Goal: Find specific page/section: Find specific page/section

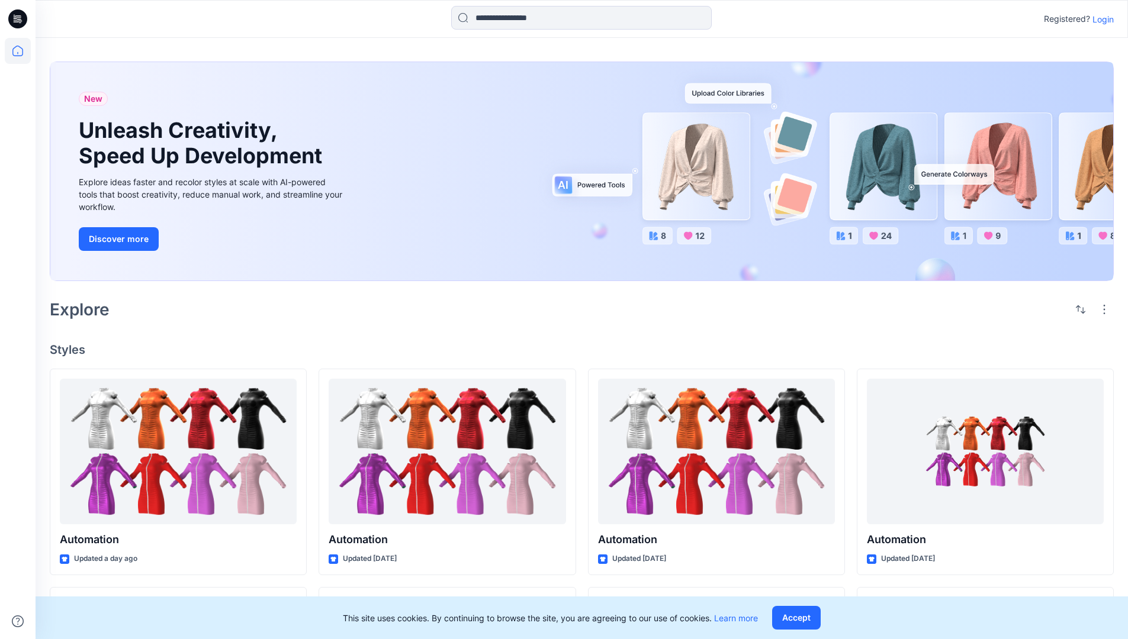
click at [1100, 19] on p "Login" at bounding box center [1102, 19] width 21 height 12
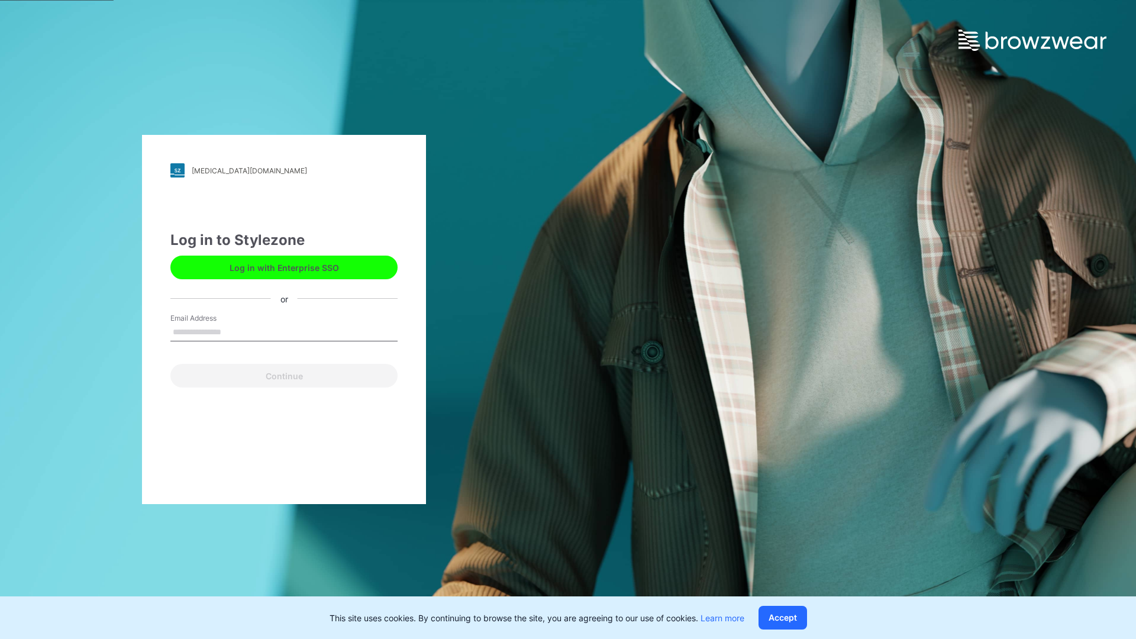
click at [234, 331] on input "Email Address" at bounding box center [283, 333] width 227 height 18
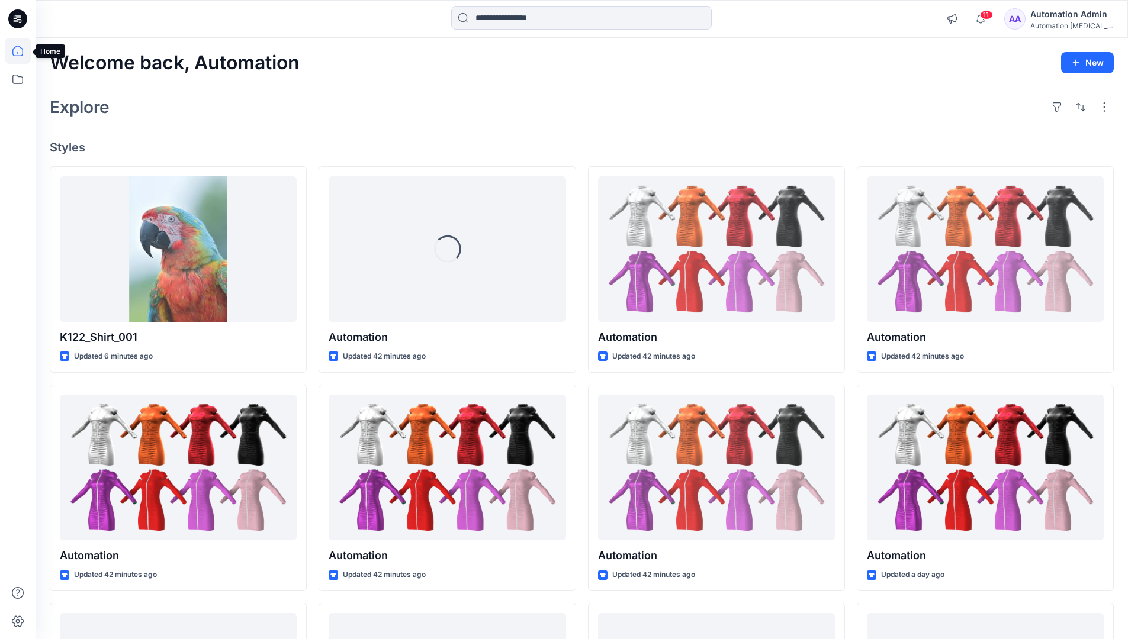
click at [22, 51] on icon at bounding box center [17, 51] width 11 height 11
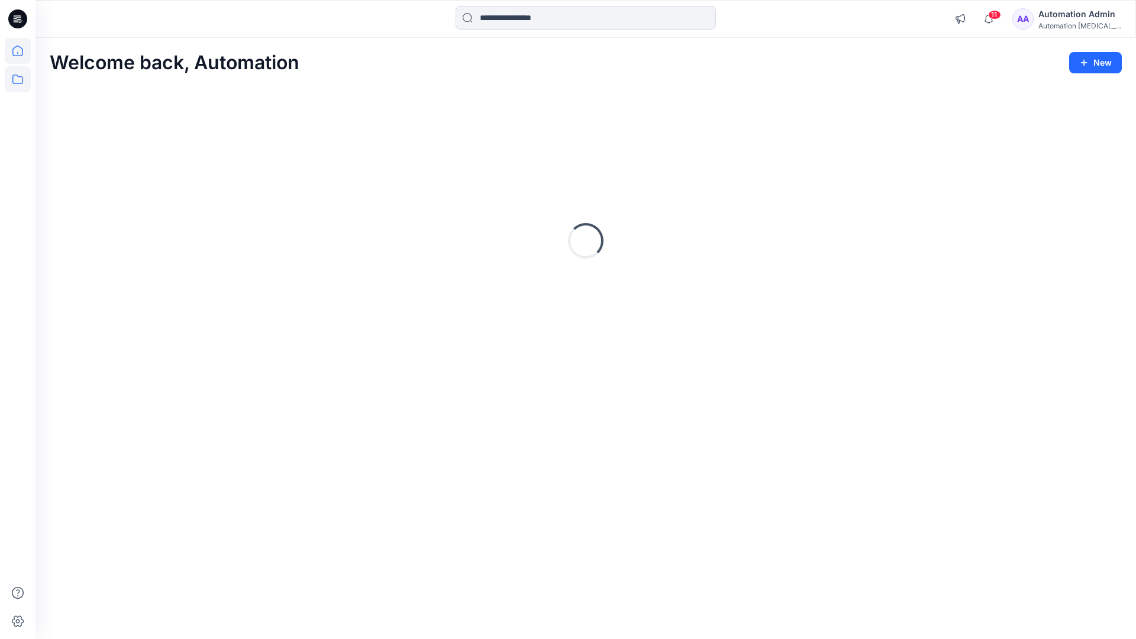
click at [20, 79] on icon at bounding box center [18, 79] width 26 height 26
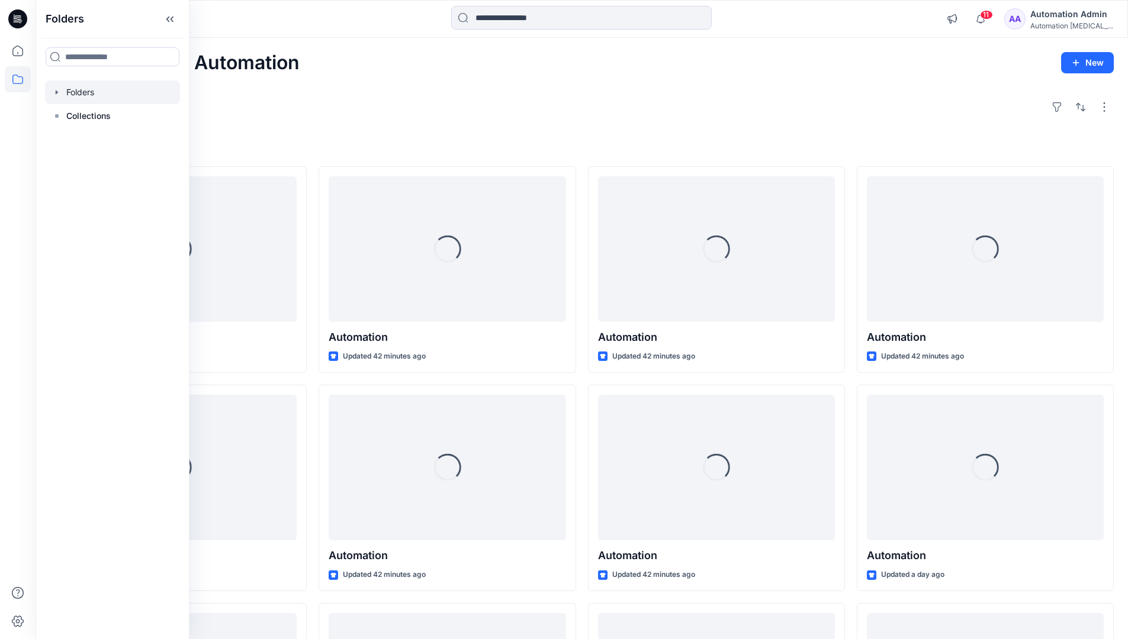
click at [127, 93] on div at bounding box center [112, 92] width 135 height 24
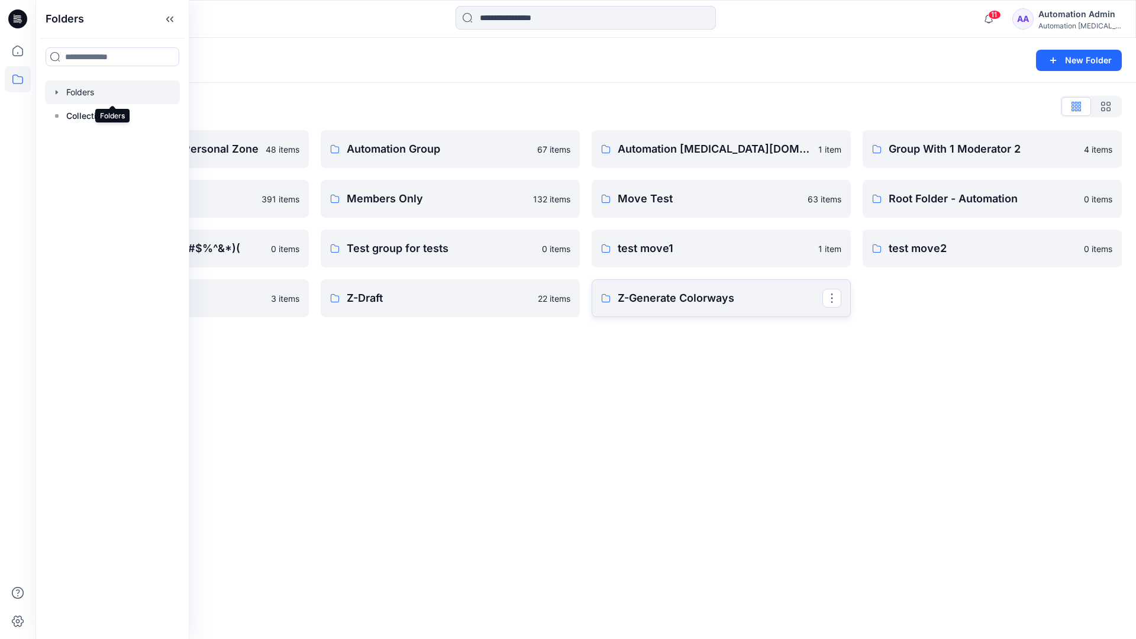
click at [680, 303] on p "Z-Generate Colorways" at bounding box center [720, 298] width 205 height 17
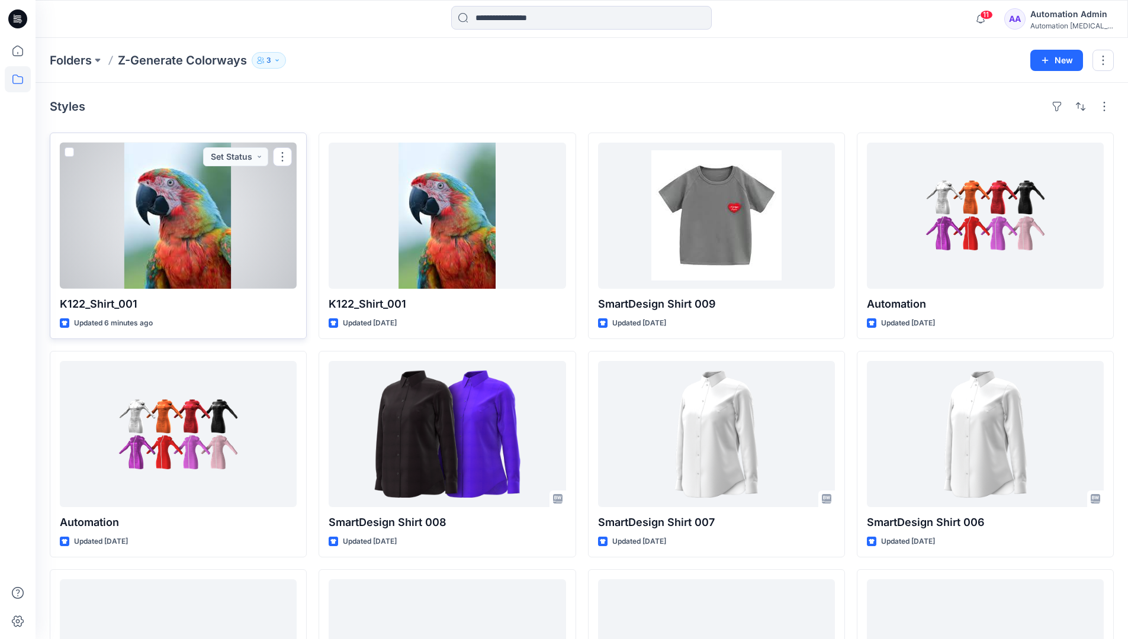
click at [69, 152] on span at bounding box center [69, 151] width 9 height 9
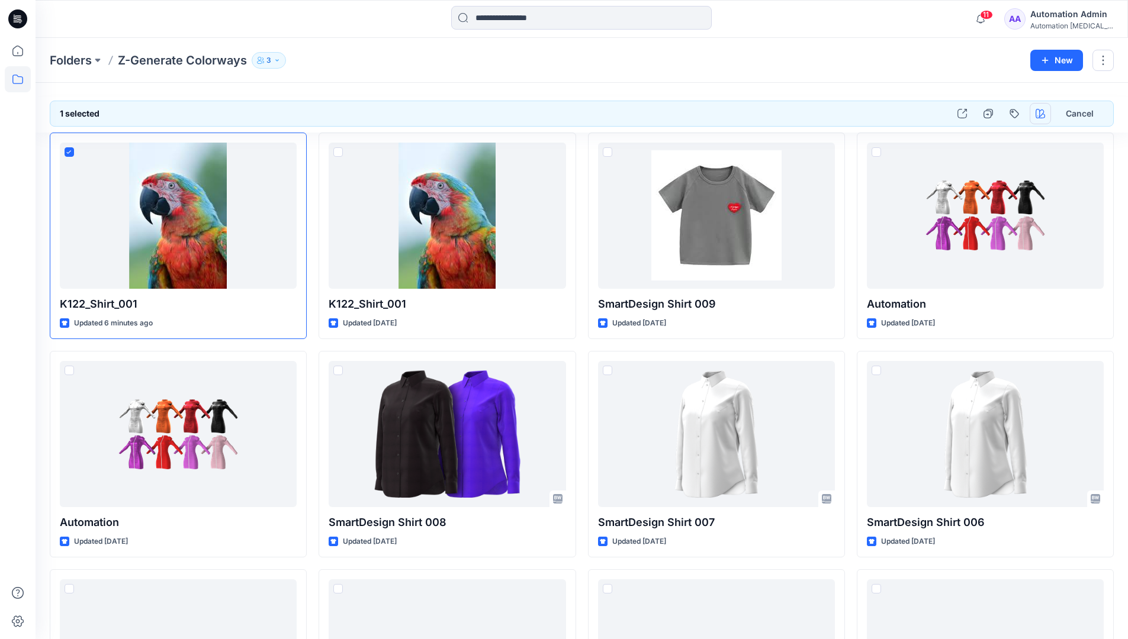
click at [1037, 109] on icon "button" at bounding box center [1039, 113] width 9 height 9
